Goal: Find specific page/section: Find specific page/section

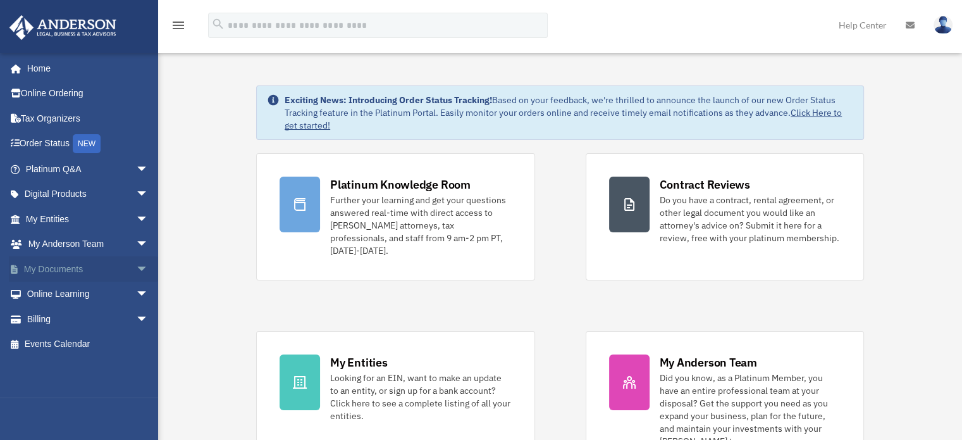
click at [109, 270] on link "My Documents arrow_drop_down" at bounding box center [88, 268] width 159 height 25
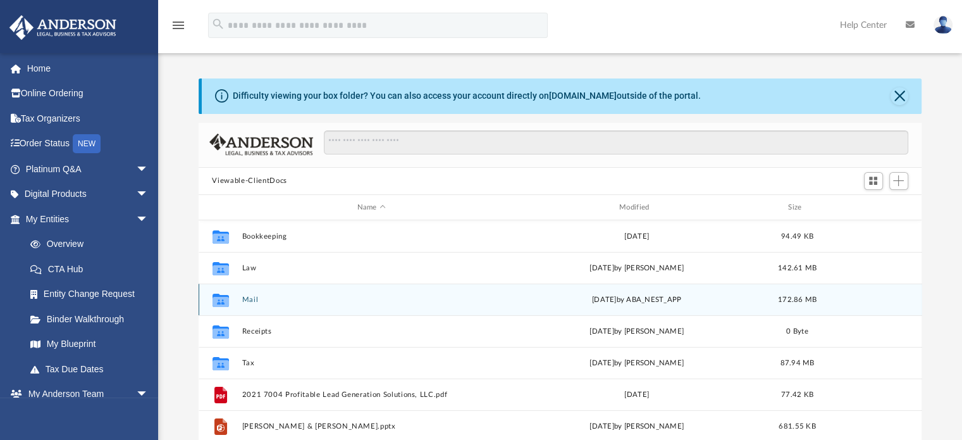
scroll to position [278, 714]
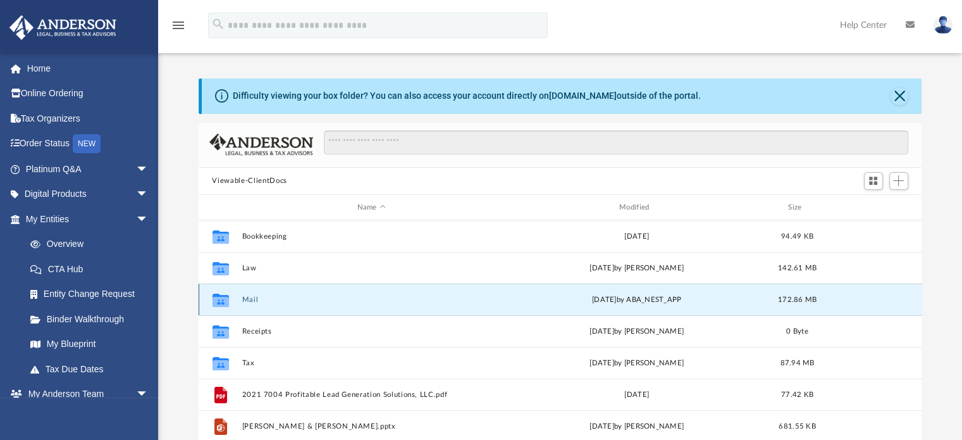
click at [254, 296] on button "Mail" at bounding box center [371, 300] width 259 height 8
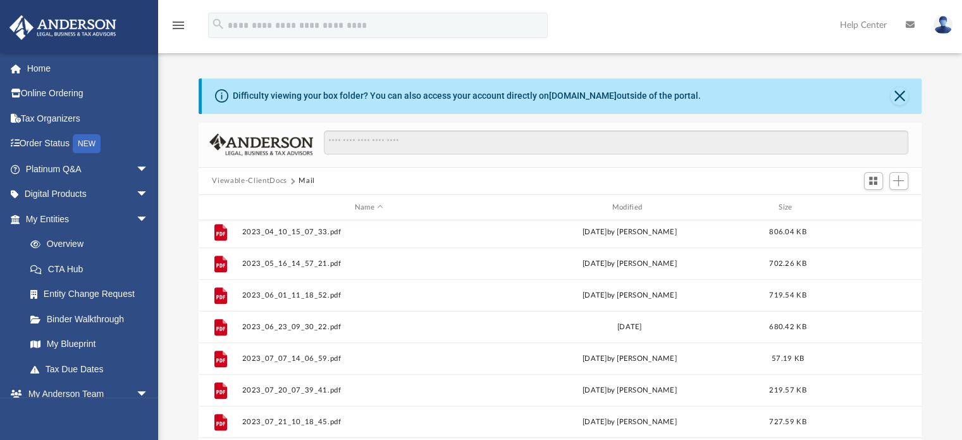
scroll to position [0, 0]
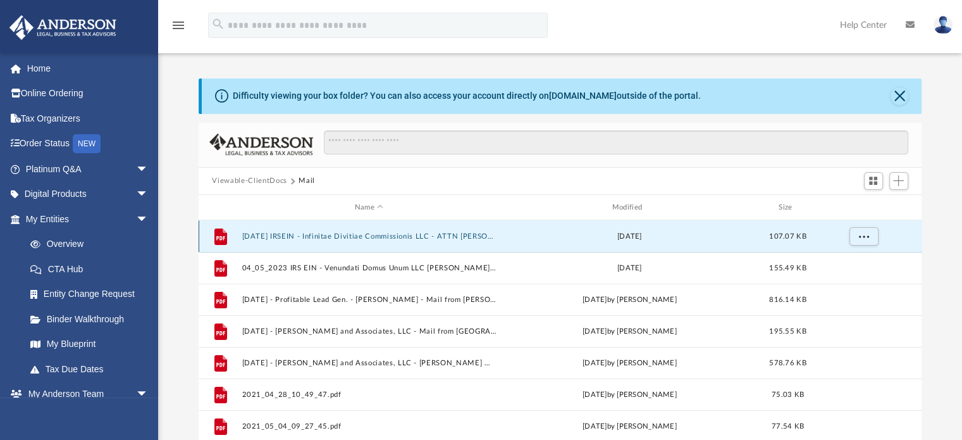
click at [301, 240] on button "03-30-2023 IRSEIN - Infinitae Divitiae Commissionis LLC - ATTN Jason Cianflone …" at bounding box center [369, 236] width 255 height 8
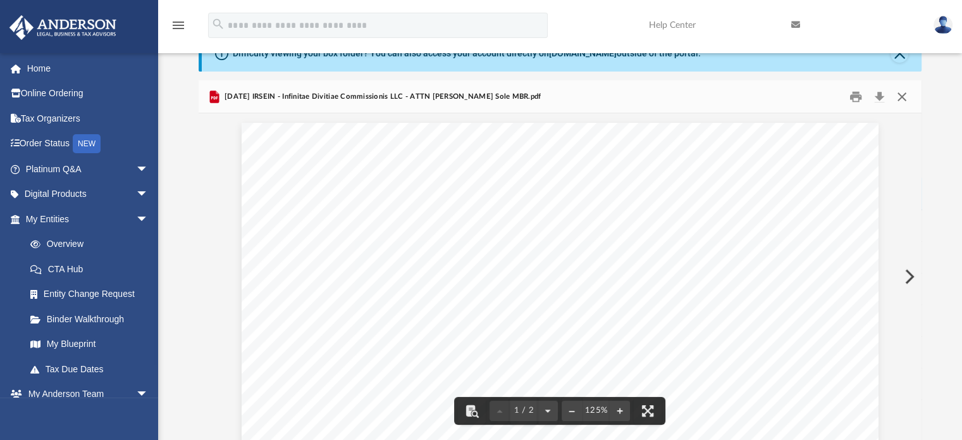
click at [904, 96] on button "Close" at bounding box center [902, 97] width 23 height 20
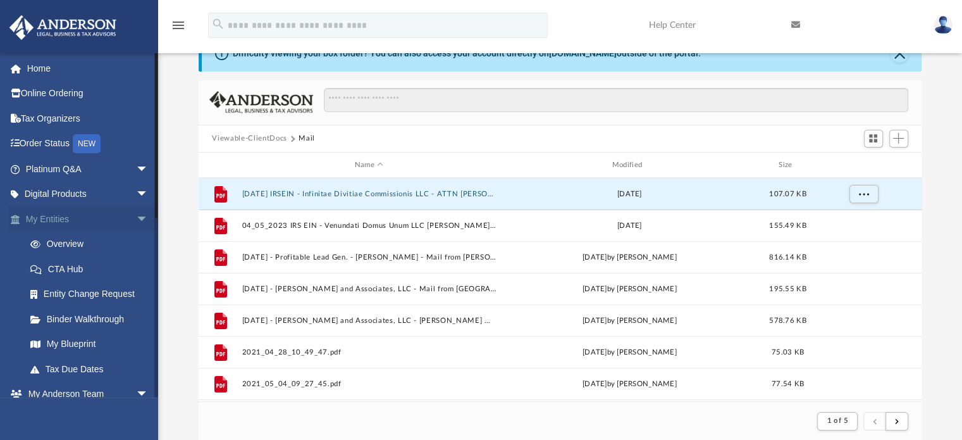
click at [136, 216] on span "arrow_drop_down" at bounding box center [148, 219] width 25 height 26
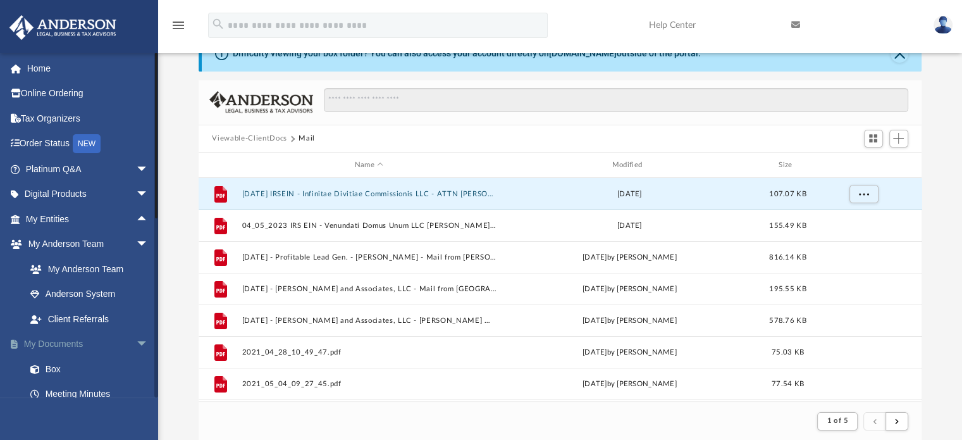
click at [136, 349] on span "arrow_drop_down" at bounding box center [148, 345] width 25 height 26
click at [136, 349] on span "arrow_drop_up" at bounding box center [148, 345] width 25 height 26
click at [56, 364] on link "Box" at bounding box center [93, 368] width 150 height 25
